Goal: Communication & Community: Connect with others

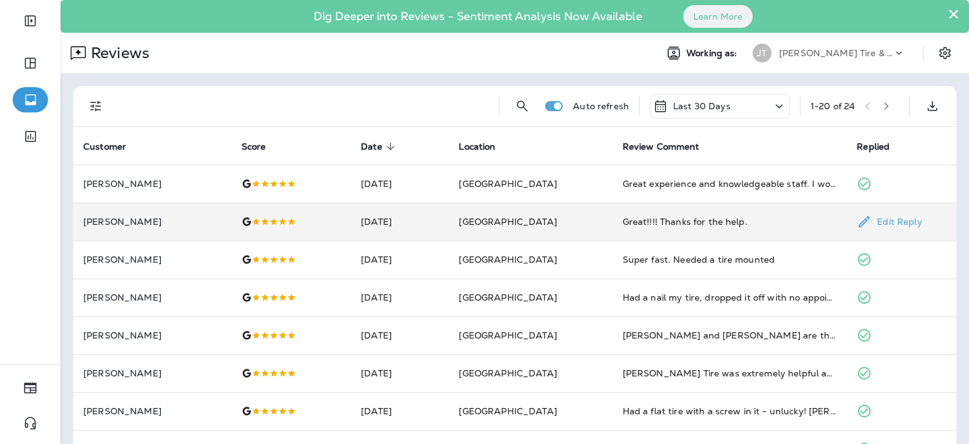
click at [434, 226] on td "[DATE]" at bounding box center [400, 222] width 98 height 38
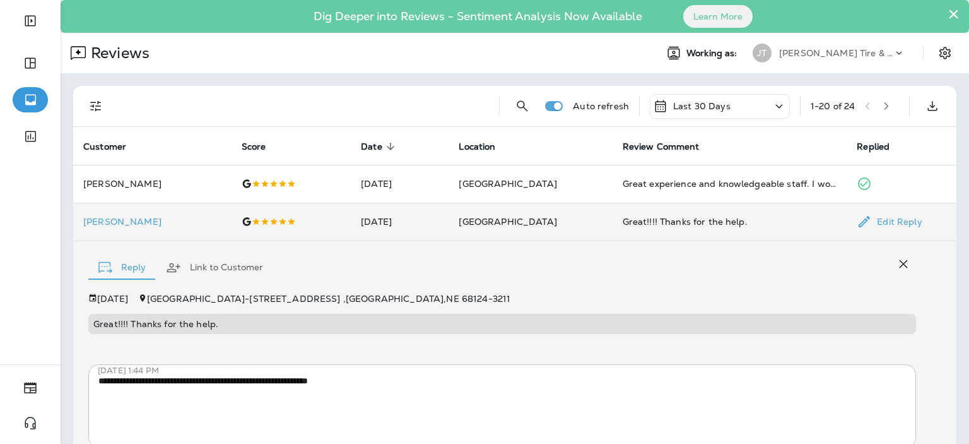
click at [449, 222] on td "[DATE]" at bounding box center [400, 222] width 98 height 38
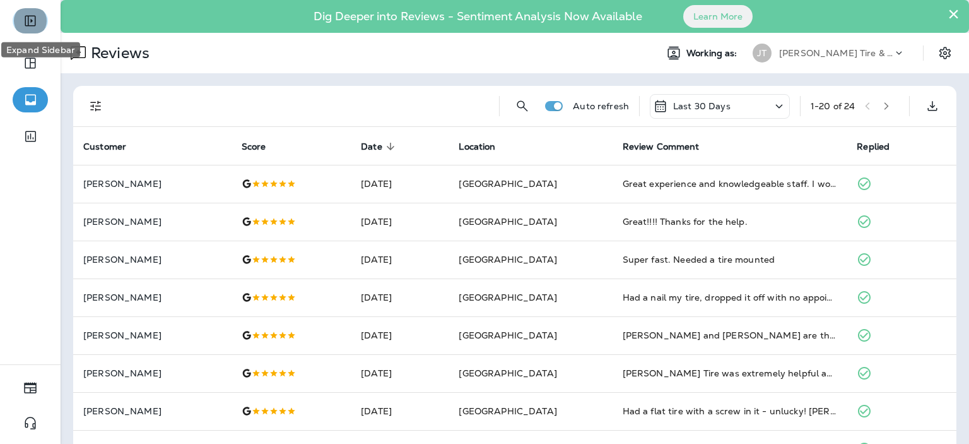
click at [32, 31] on button "Expand Sidebar" at bounding box center [30, 20] width 35 height 25
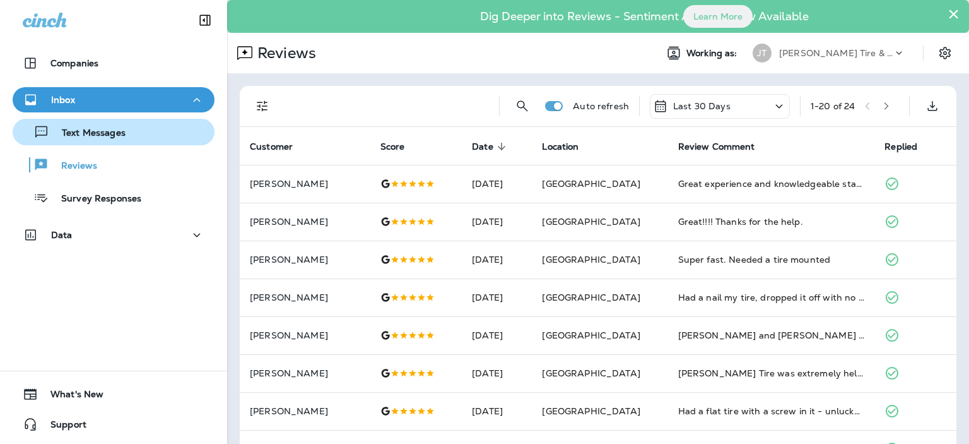
click at [86, 140] on div "Text Messages" at bounding box center [72, 131] width 108 height 19
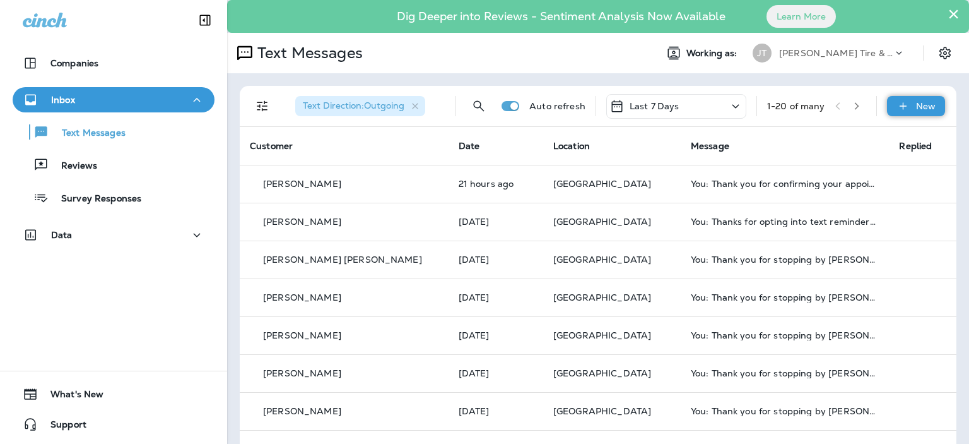
click at [921, 107] on p "New" at bounding box center [926, 106] width 20 height 10
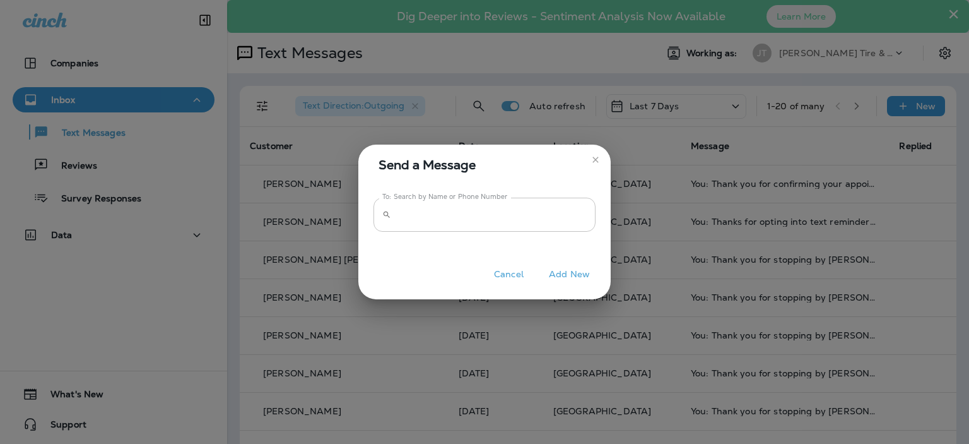
click at [468, 213] on input "To: Search by Name or Phone Number" at bounding box center [495, 214] width 199 height 33
click at [481, 216] on input "To: Search by Name or Phone Number" at bounding box center [495, 214] width 199 height 33
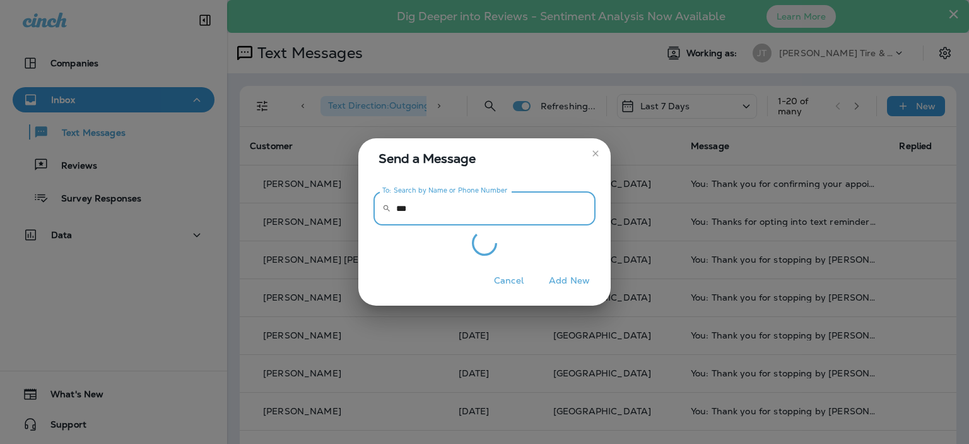
type input "***"
click at [508, 278] on button "Cancel" at bounding box center [508, 281] width 47 height 20
